Goal: Information Seeking & Learning: Learn about a topic

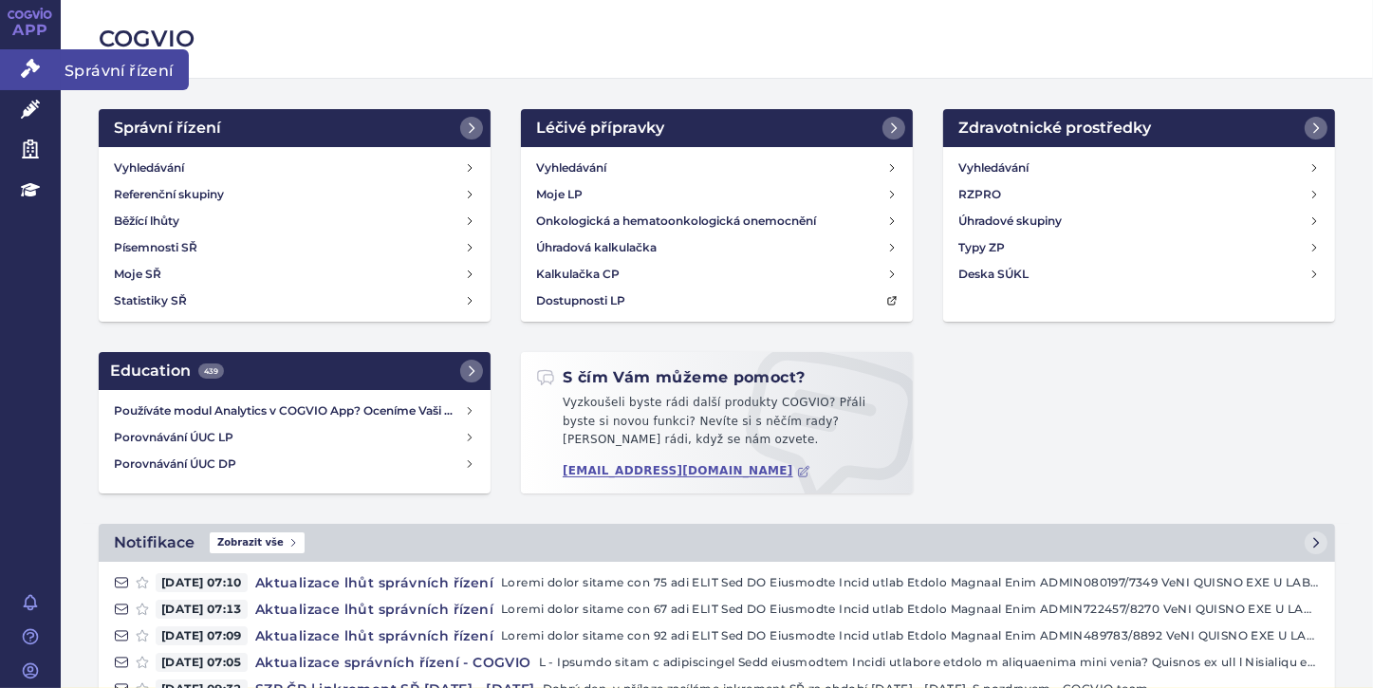
click at [27, 76] on icon at bounding box center [30, 68] width 19 height 19
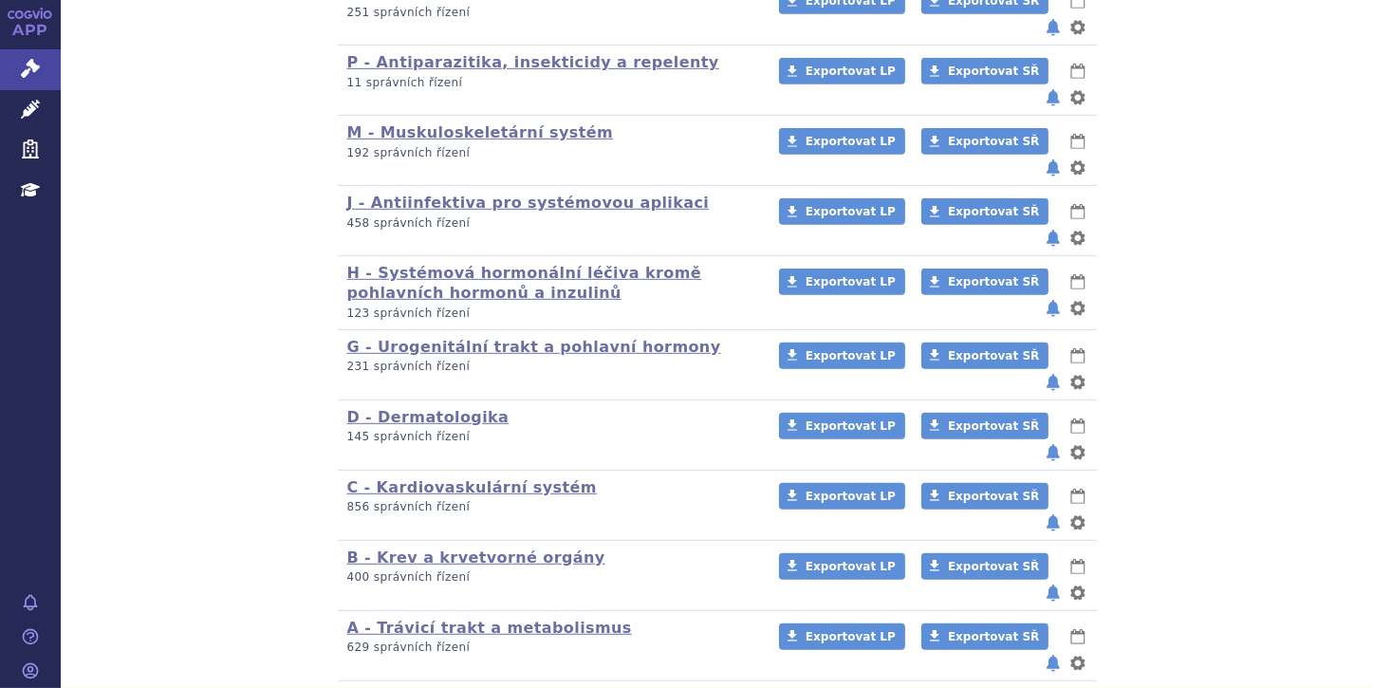
scroll to position [1218, 0]
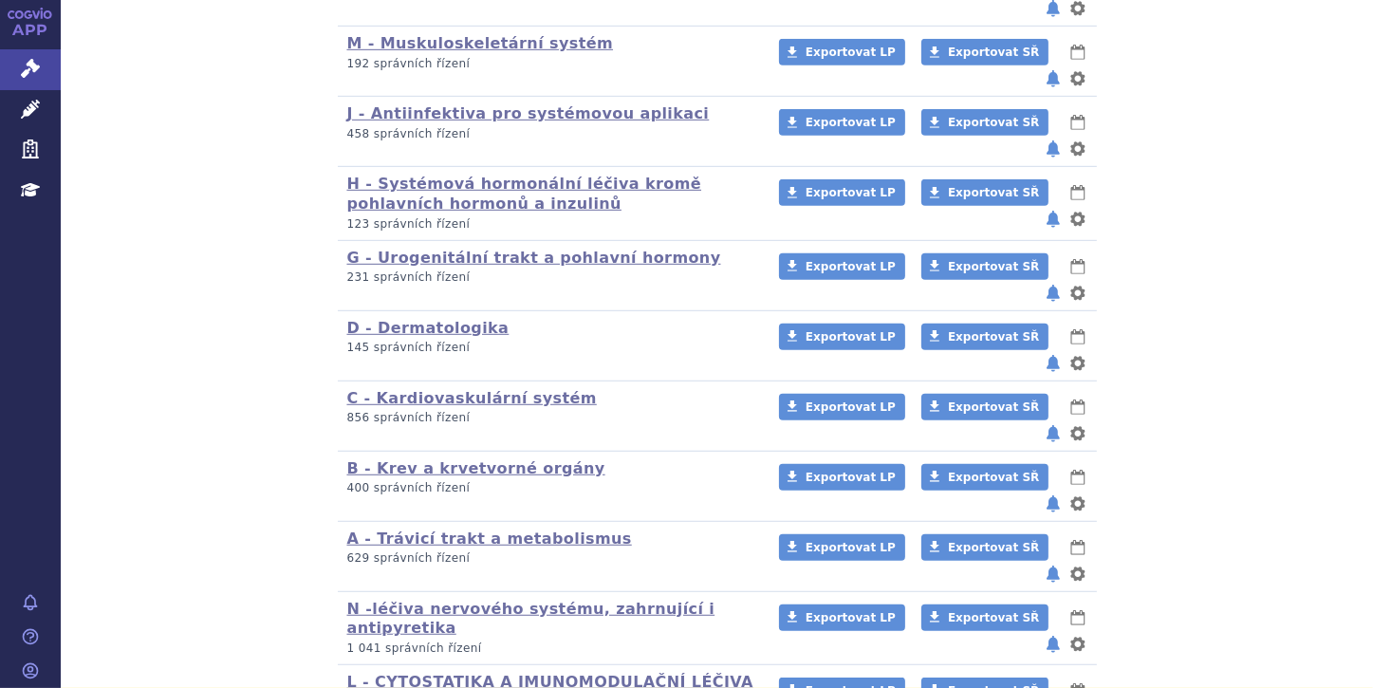
scroll to position [1218, 0]
